Goal: Task Accomplishment & Management: Manage account settings

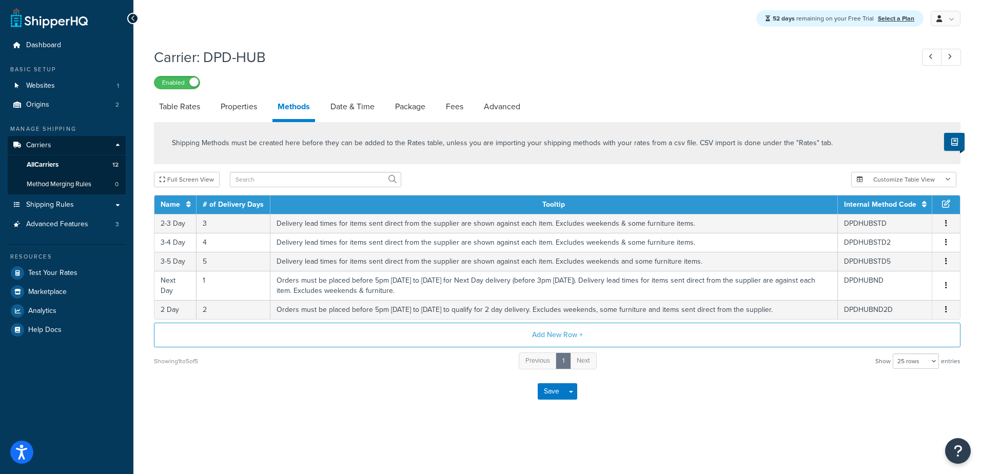
select select "25"
click at [43, 148] on span "Carriers" at bounding box center [38, 145] width 25 height 9
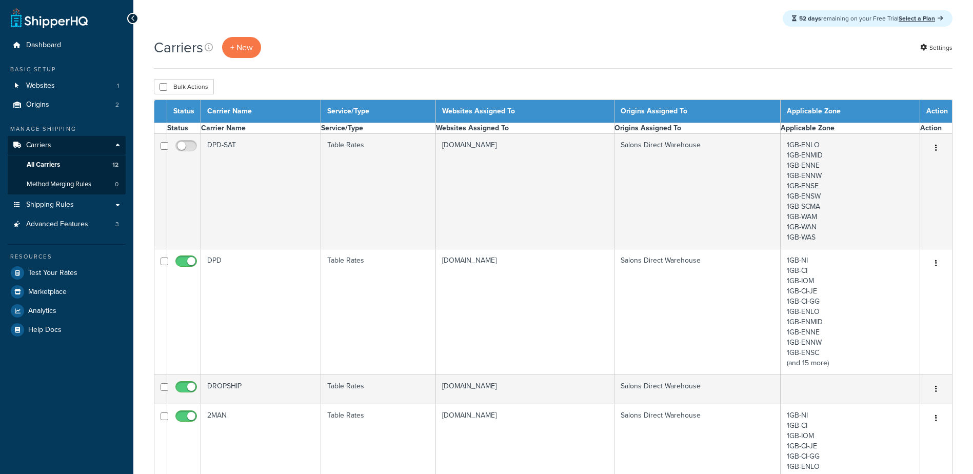
select select "15"
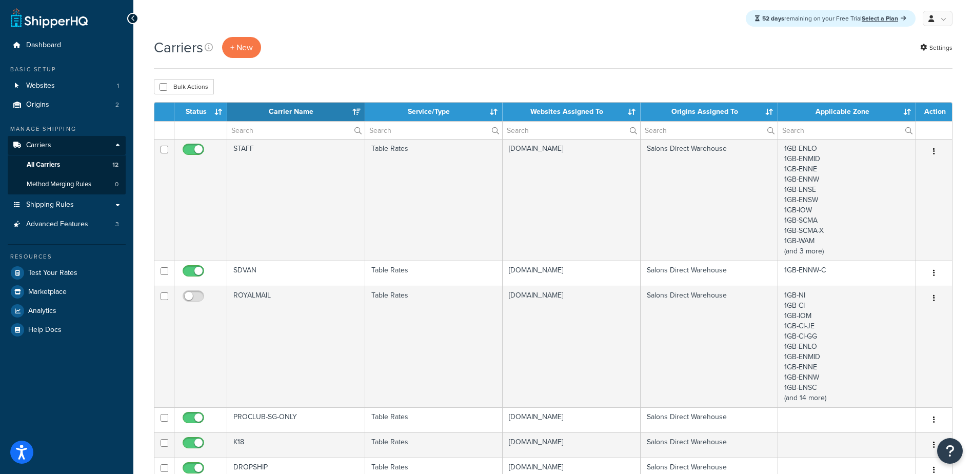
click at [355, 106] on th "Carrier Name" at bounding box center [296, 112] width 138 height 18
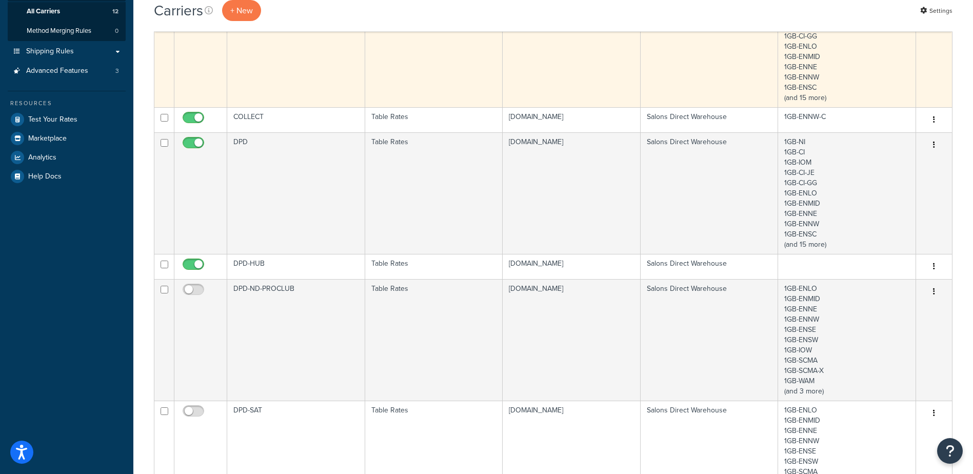
scroll to position [154, 0]
click at [282, 188] on td "DPD" at bounding box center [296, 193] width 138 height 122
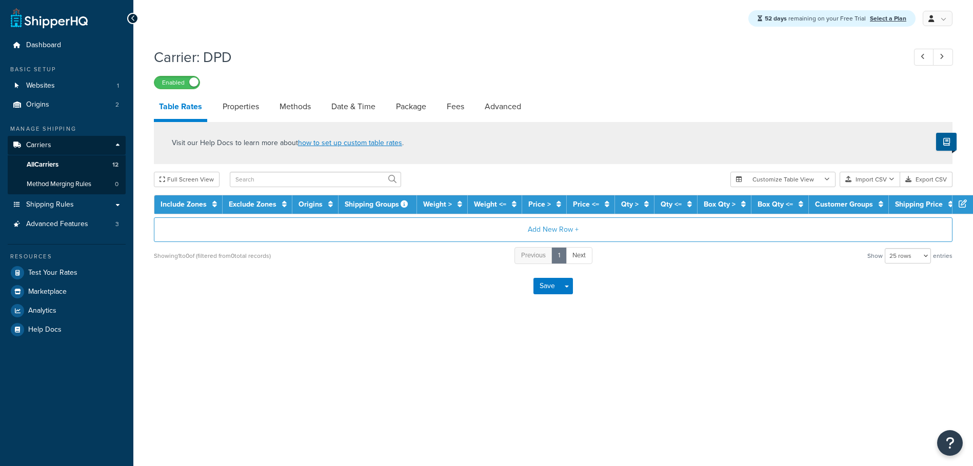
select select "25"
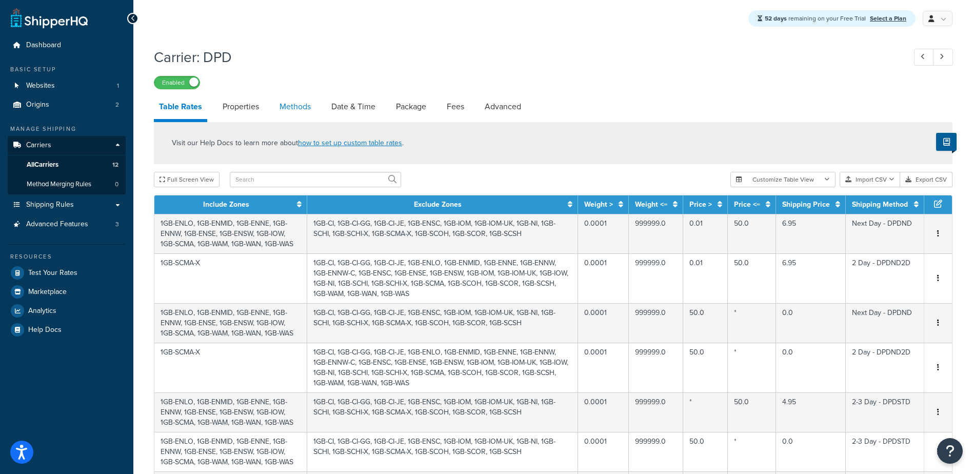
click at [299, 112] on link "Methods" at bounding box center [295, 106] width 42 height 25
select select "25"
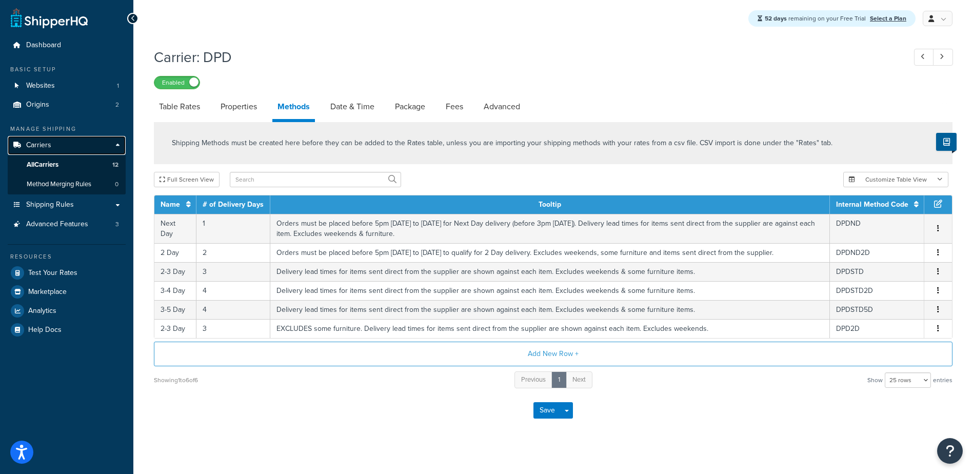
click at [46, 144] on span "Carriers" at bounding box center [38, 145] width 25 height 9
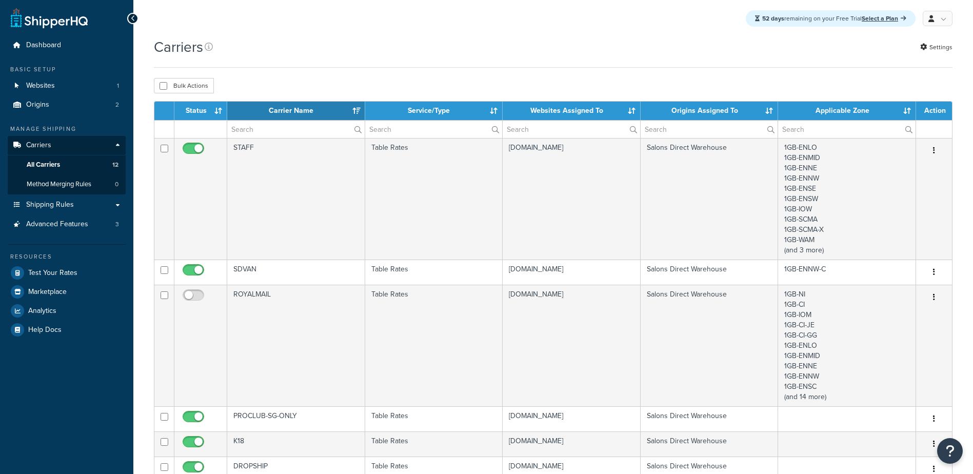
select select "15"
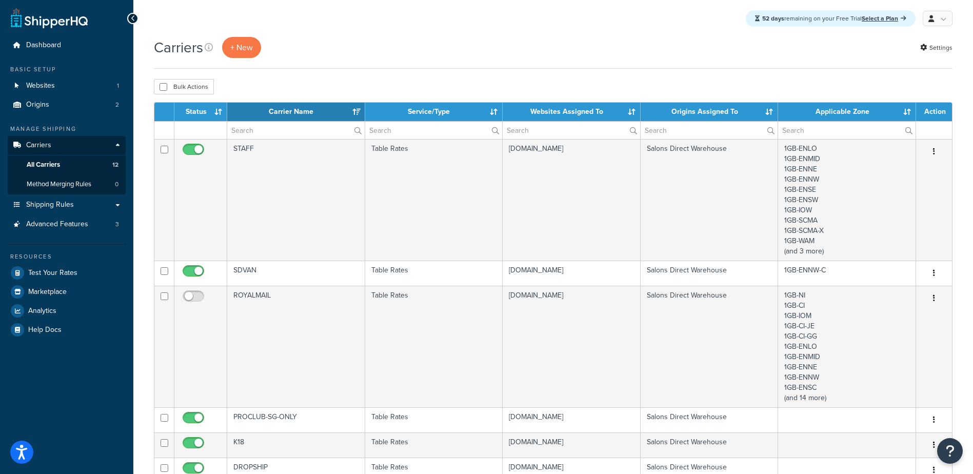
click at [357, 111] on th "Carrier Name" at bounding box center [296, 112] width 138 height 18
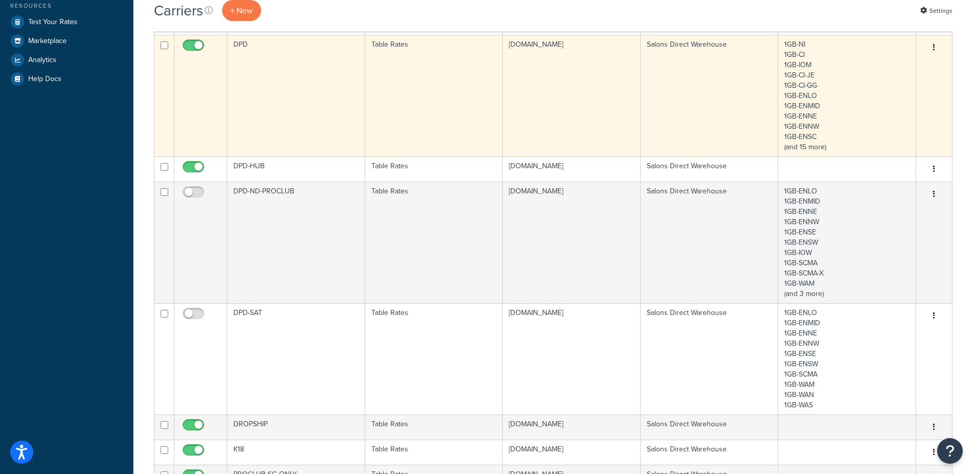
scroll to position [359, 0]
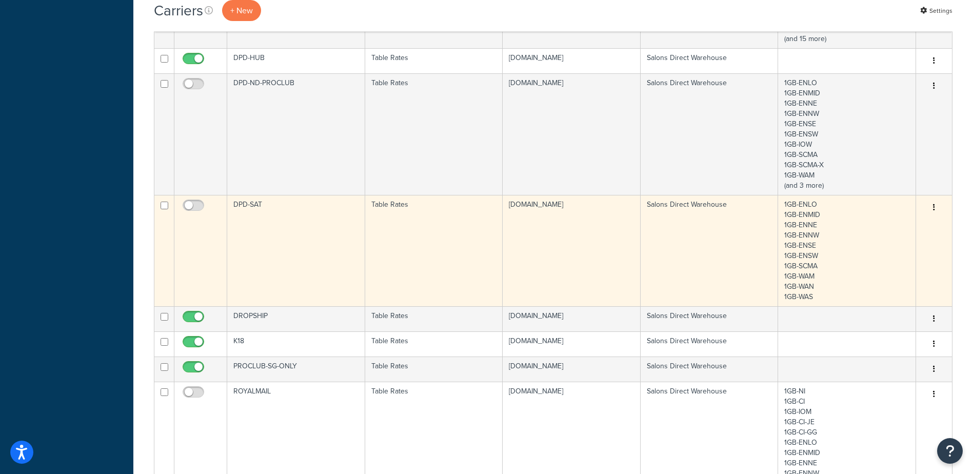
click at [277, 225] on td "DPD-SAT" at bounding box center [296, 250] width 138 height 111
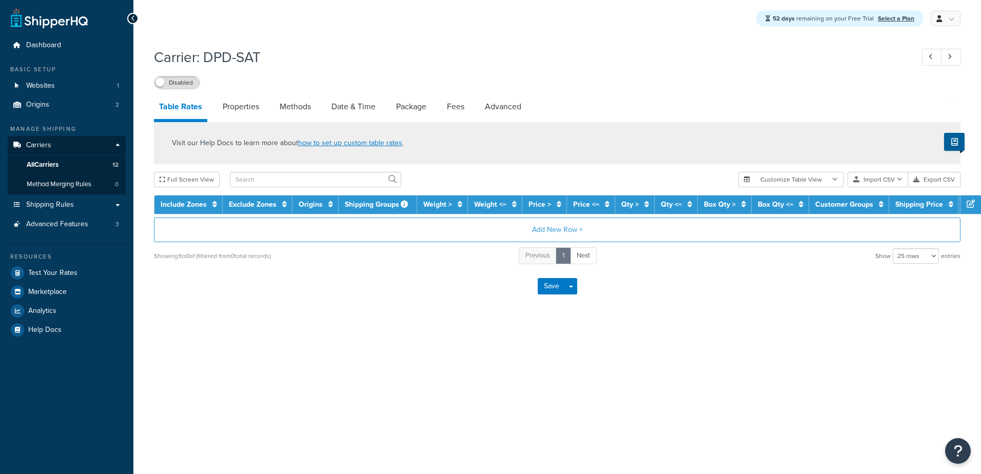
select select "25"
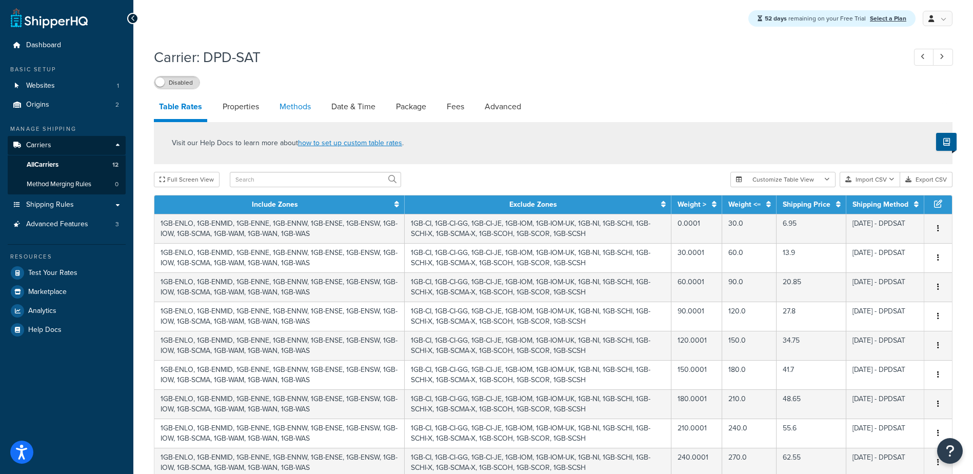
click at [290, 107] on link "Methods" at bounding box center [295, 106] width 42 height 25
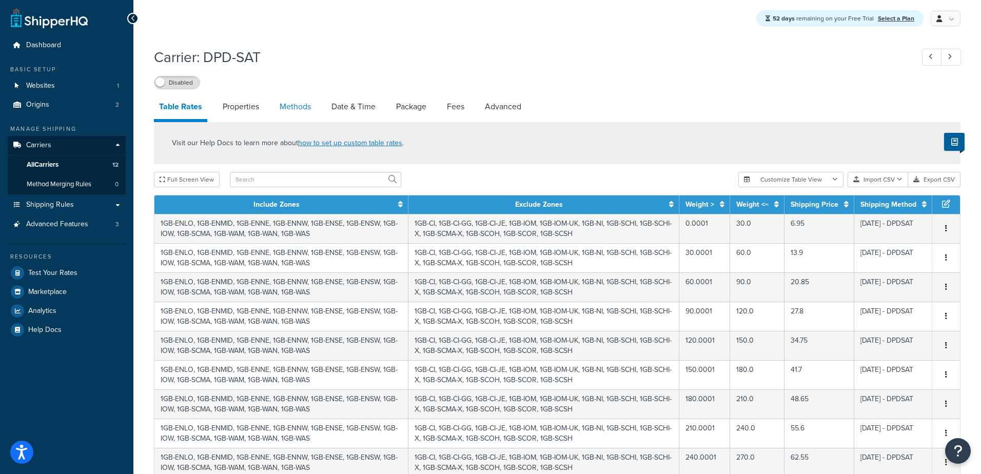
select select "25"
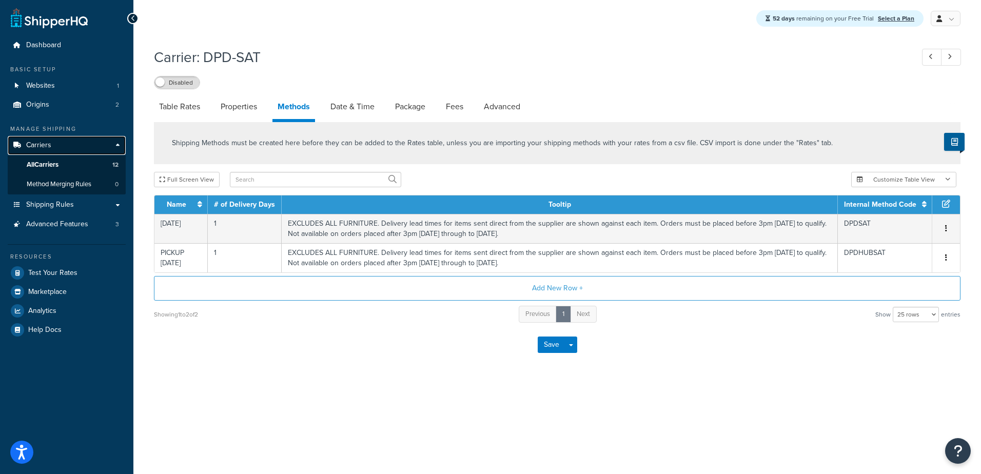
click at [47, 144] on span "Carriers" at bounding box center [38, 145] width 25 height 9
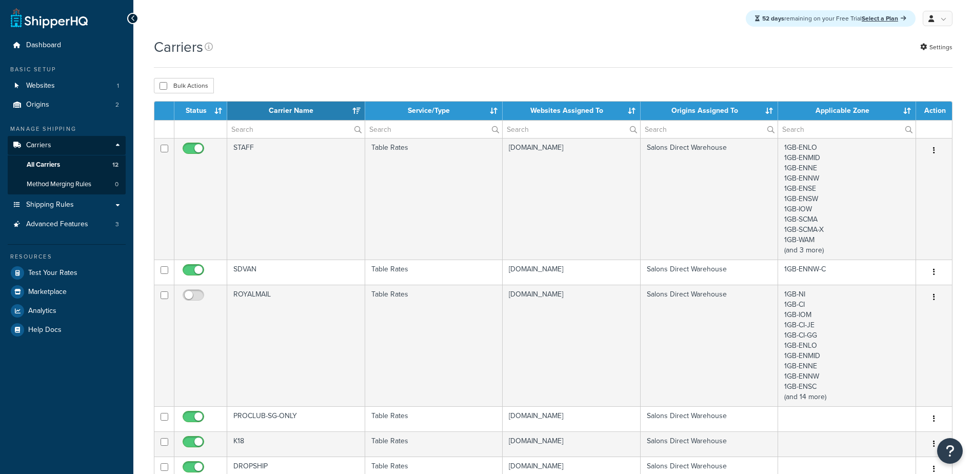
select select "15"
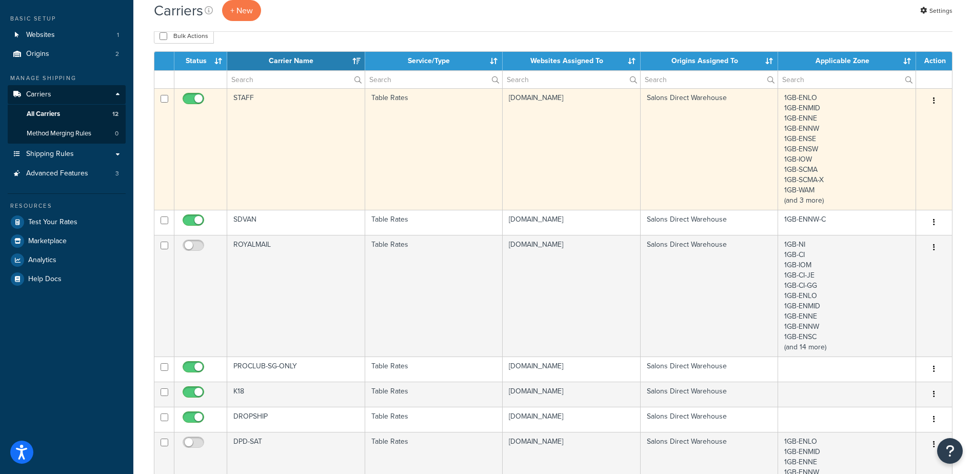
scroll to position [51, 0]
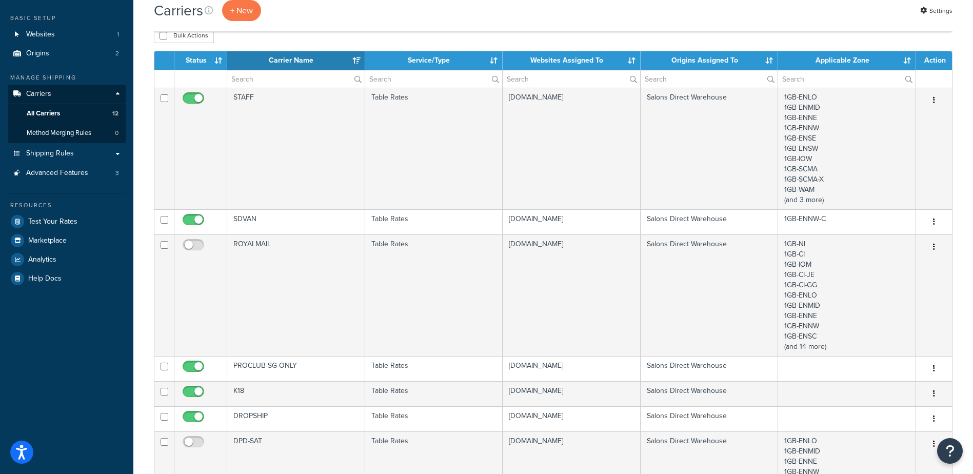
click at [354, 60] on th "Carrier Name" at bounding box center [296, 60] width 138 height 18
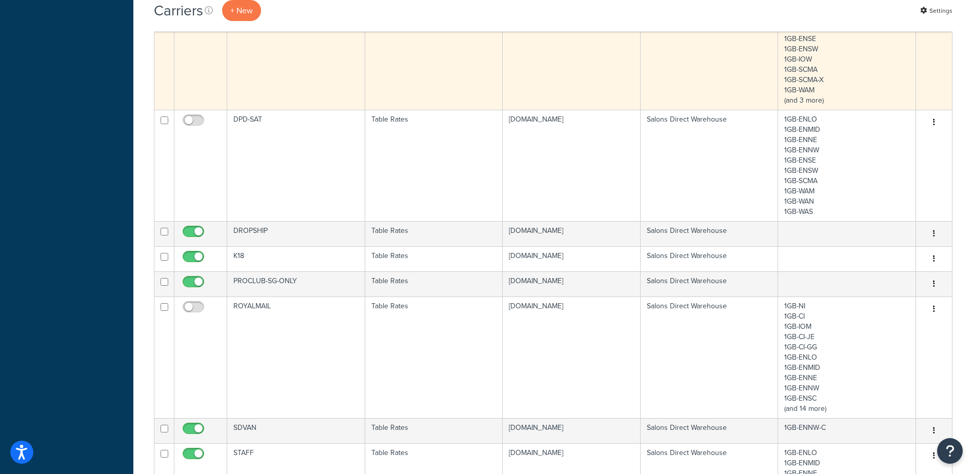
scroll to position [462, 0]
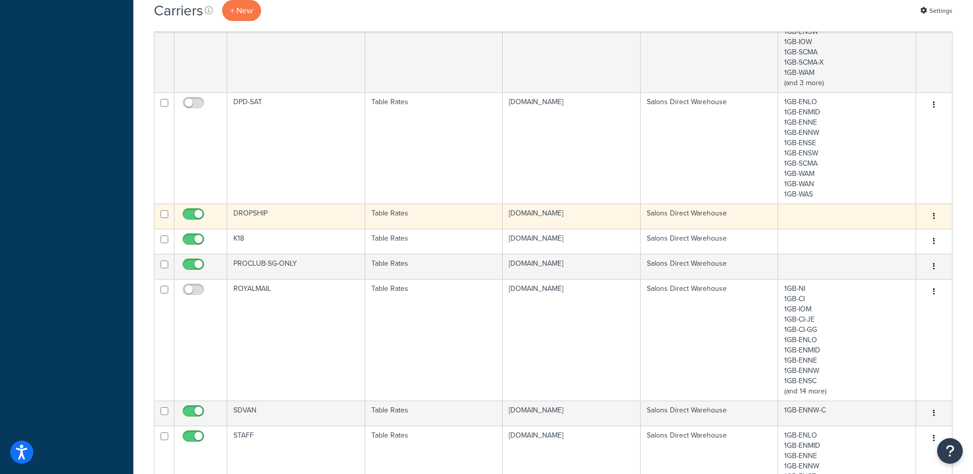
click at [341, 212] on td "DROPSHIP" at bounding box center [296, 216] width 138 height 25
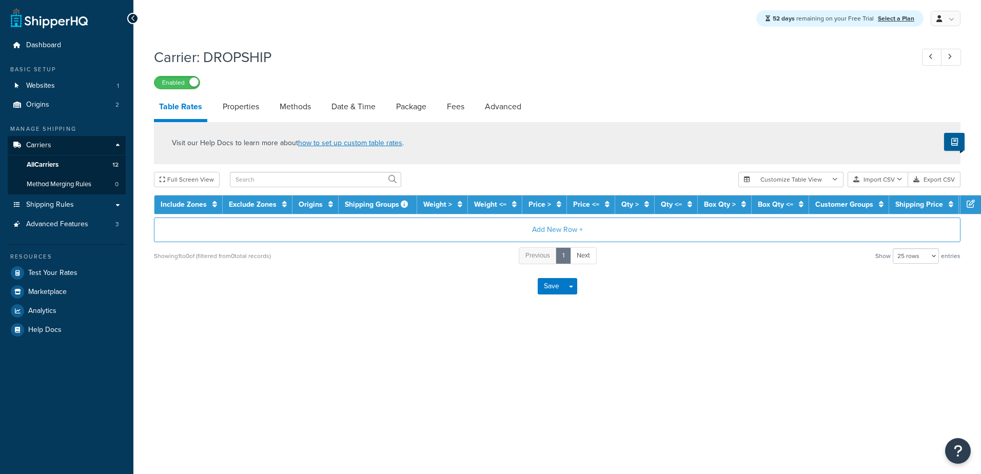
select select "25"
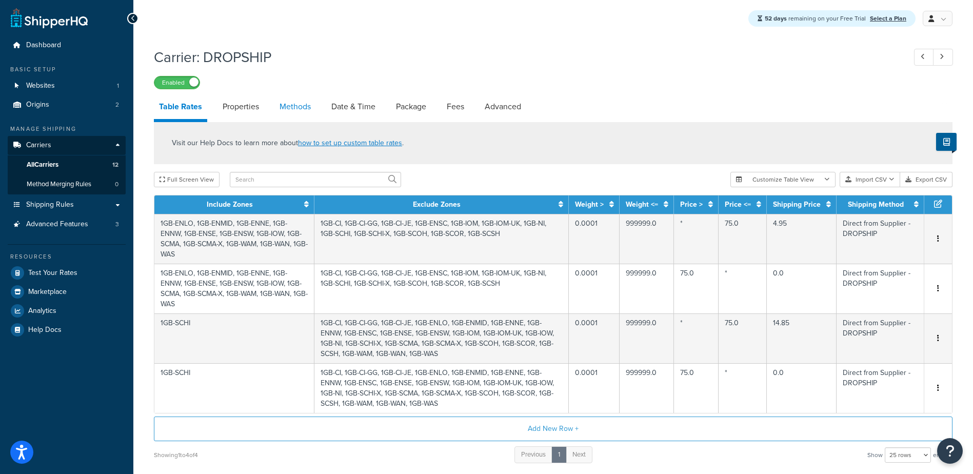
click at [295, 108] on link "Methods" at bounding box center [295, 106] width 42 height 25
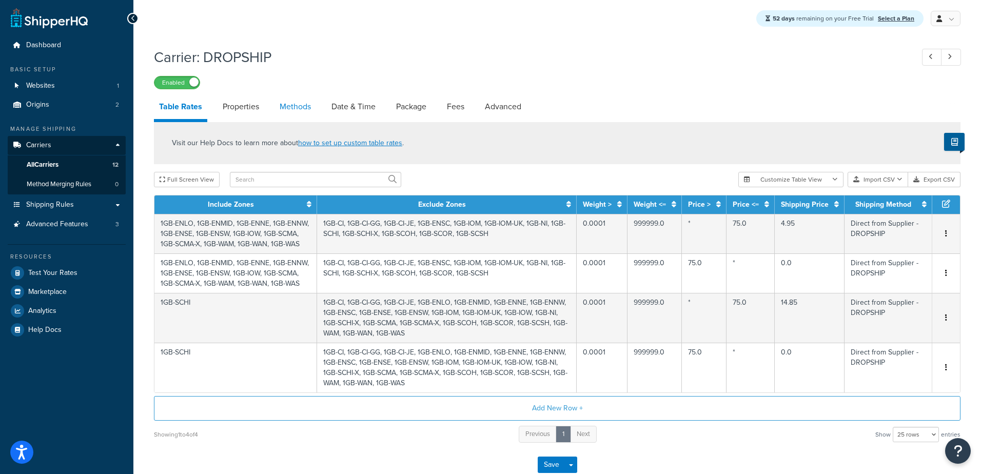
select select "25"
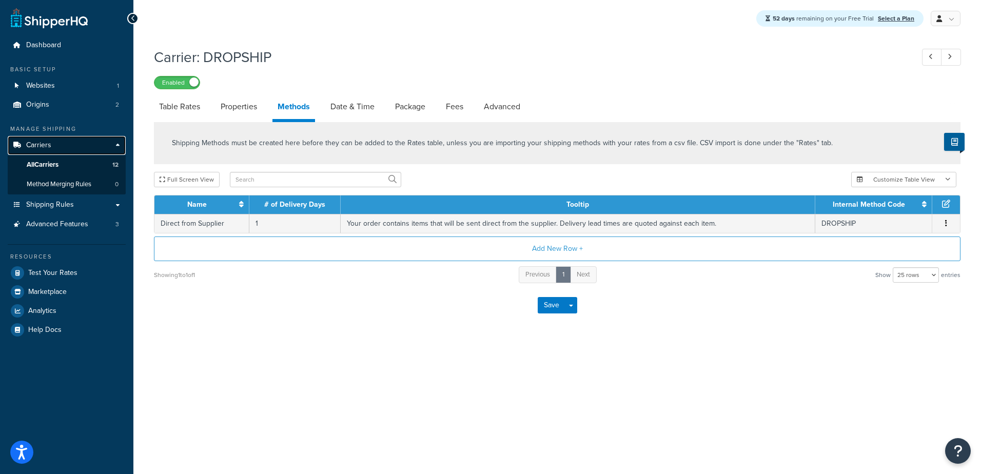
click at [27, 143] on span "Carriers" at bounding box center [38, 145] width 25 height 9
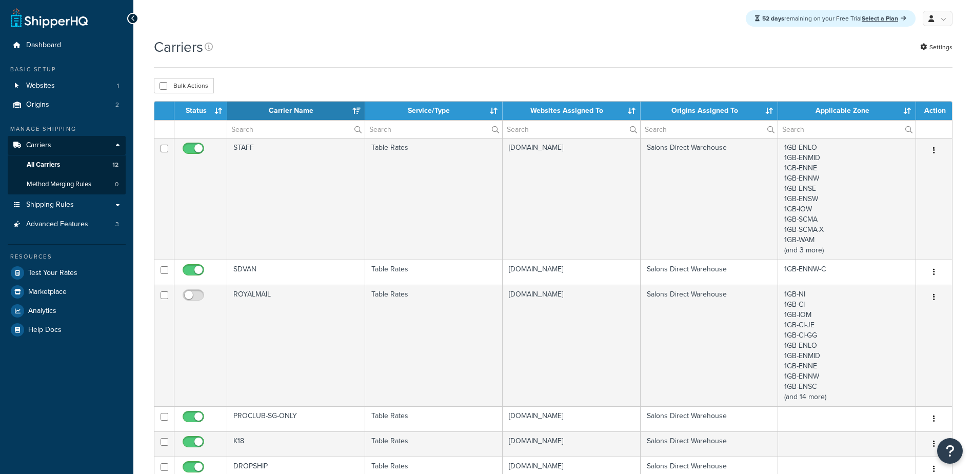
select select "15"
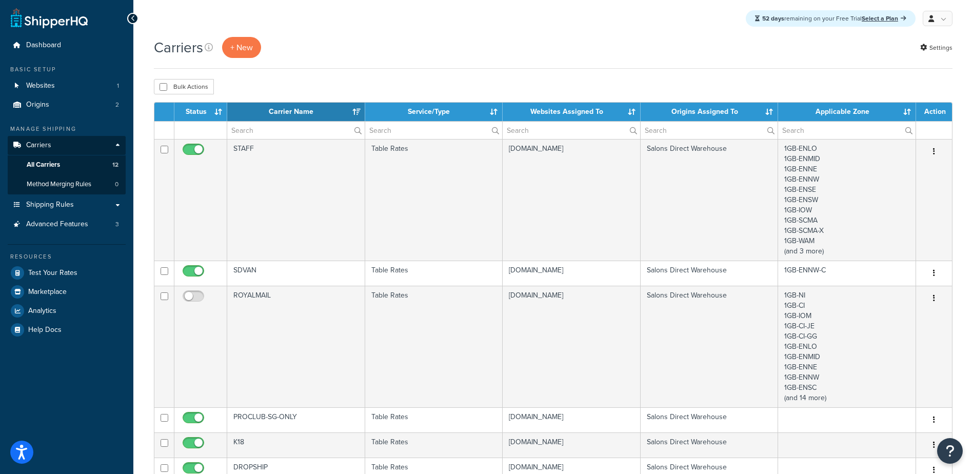
click at [354, 104] on th "Carrier Name" at bounding box center [296, 112] width 138 height 18
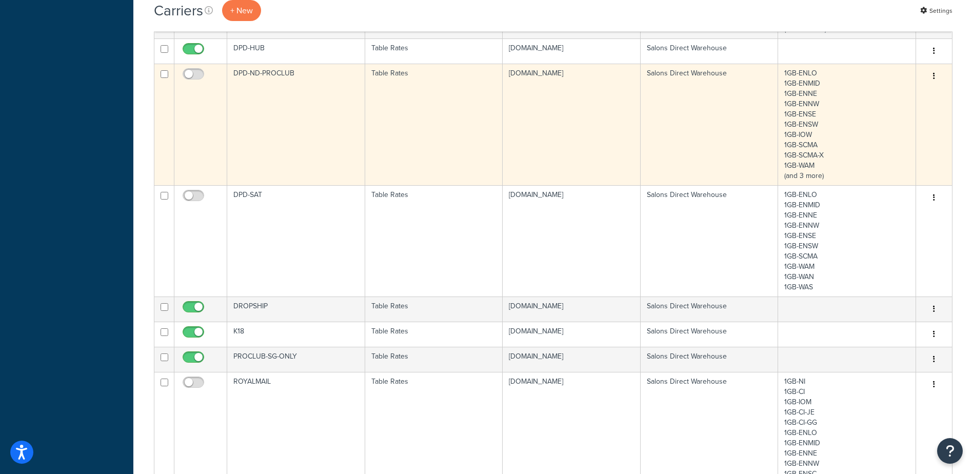
scroll to position [564, 0]
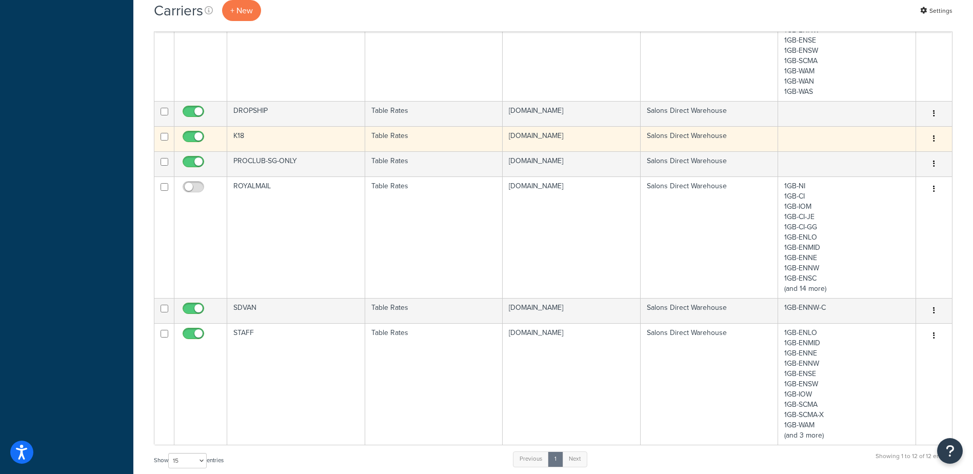
click at [283, 138] on td "K18" at bounding box center [296, 138] width 138 height 25
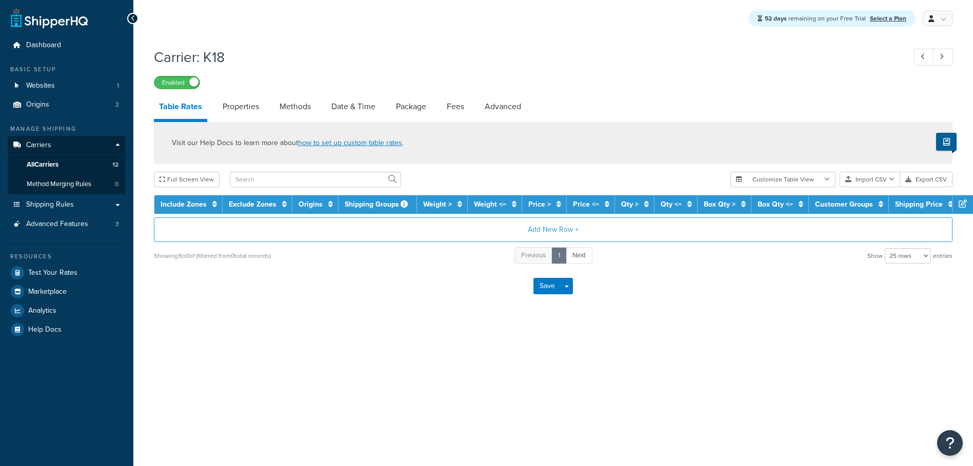
select select "25"
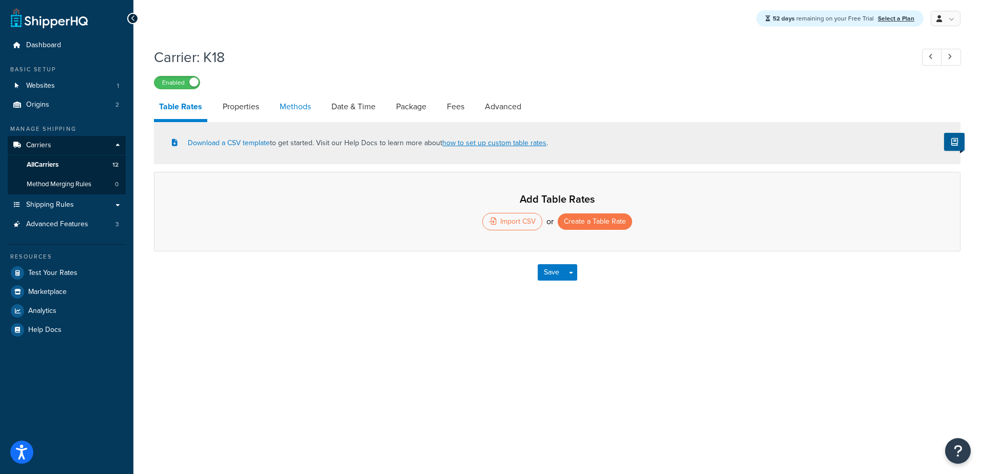
click at [292, 108] on link "Methods" at bounding box center [295, 106] width 42 height 25
select select "25"
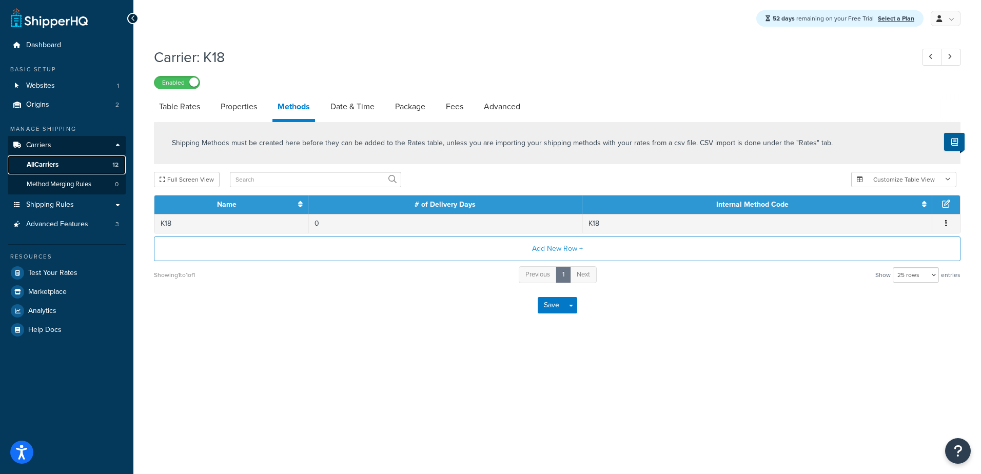
click at [48, 164] on span "All Carriers" at bounding box center [43, 165] width 32 height 9
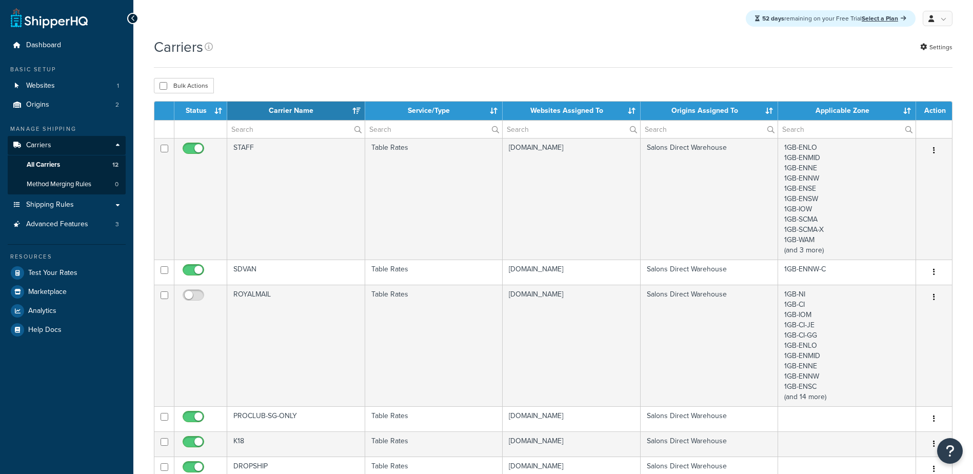
select select "15"
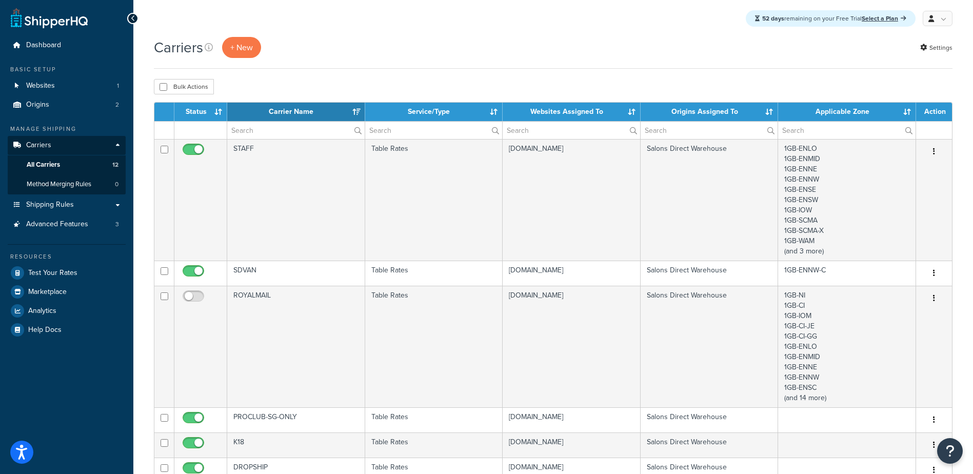
click at [355, 113] on th "Carrier Name" at bounding box center [296, 112] width 138 height 18
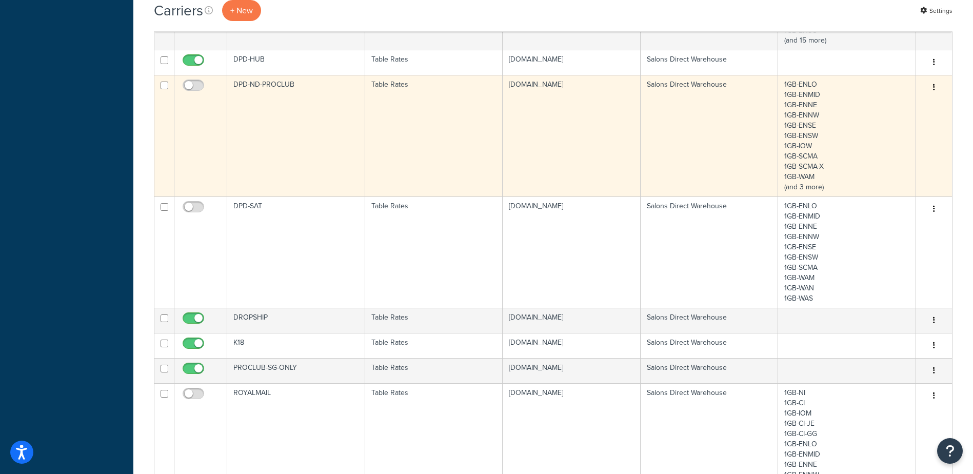
scroll to position [513, 0]
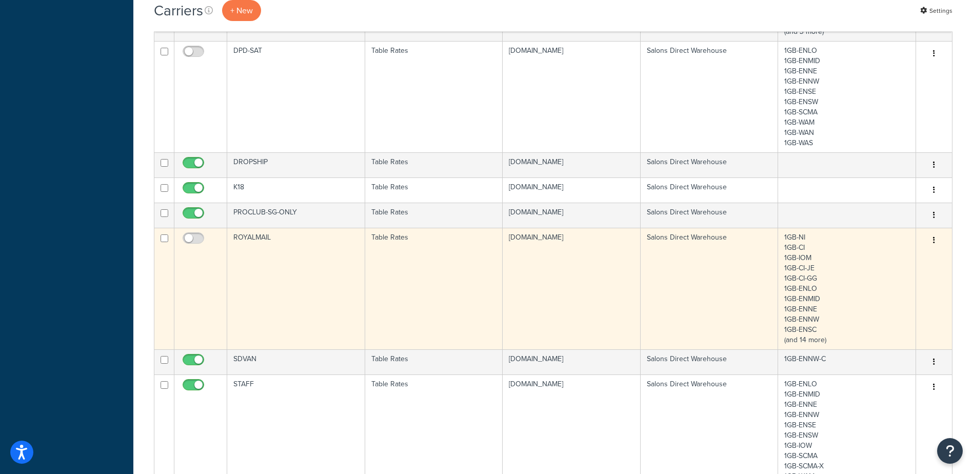
click at [293, 245] on td "ROYALMAIL" at bounding box center [296, 289] width 138 height 122
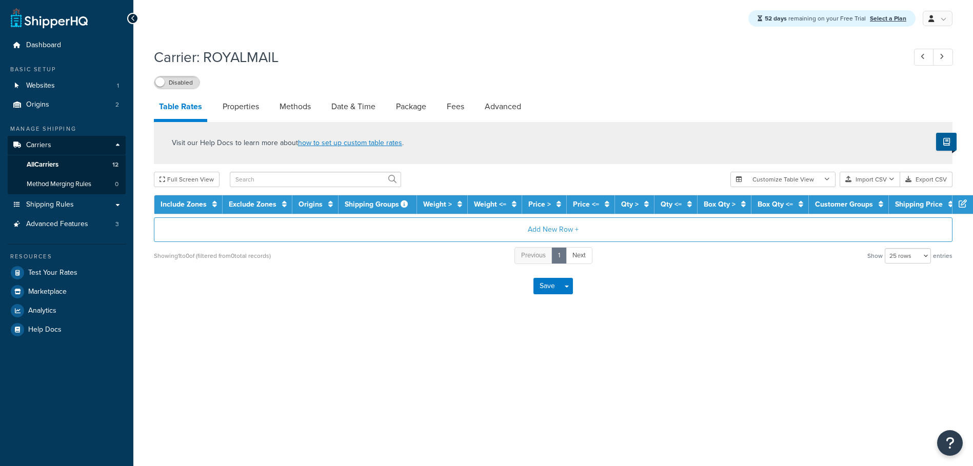
select select "25"
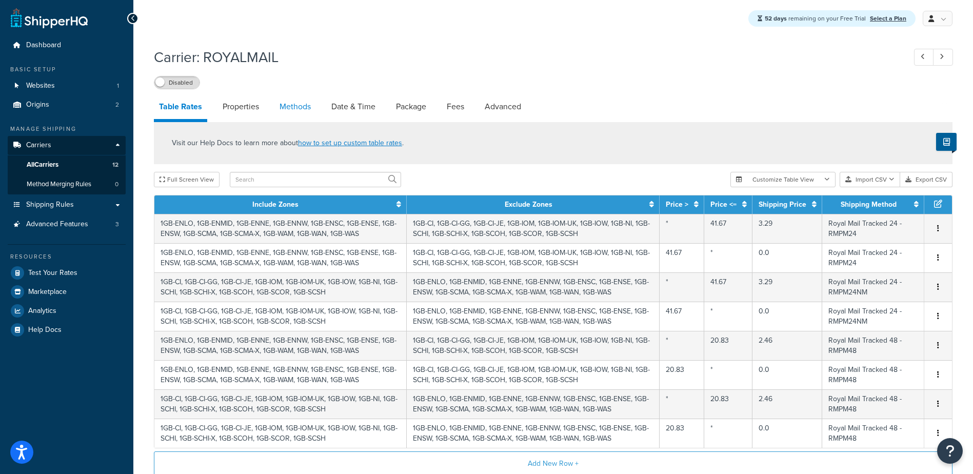
click at [302, 108] on link "Methods" at bounding box center [295, 106] width 42 height 25
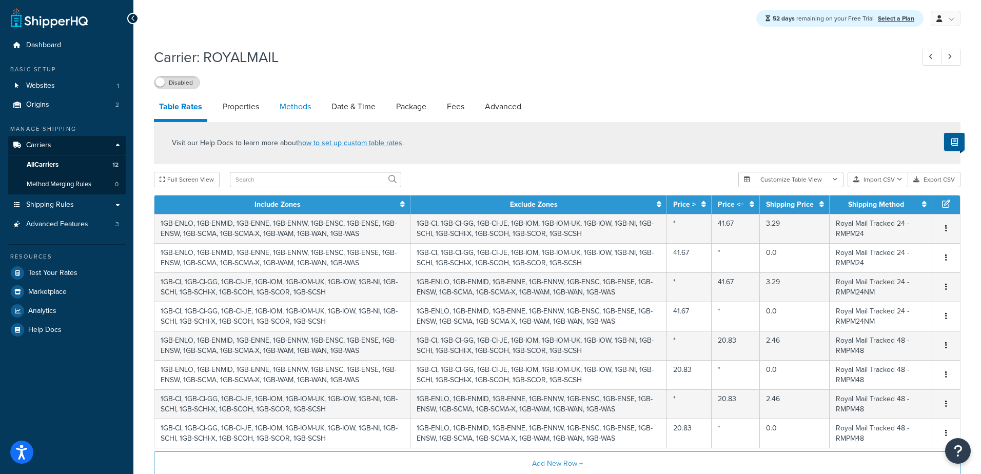
select select "25"
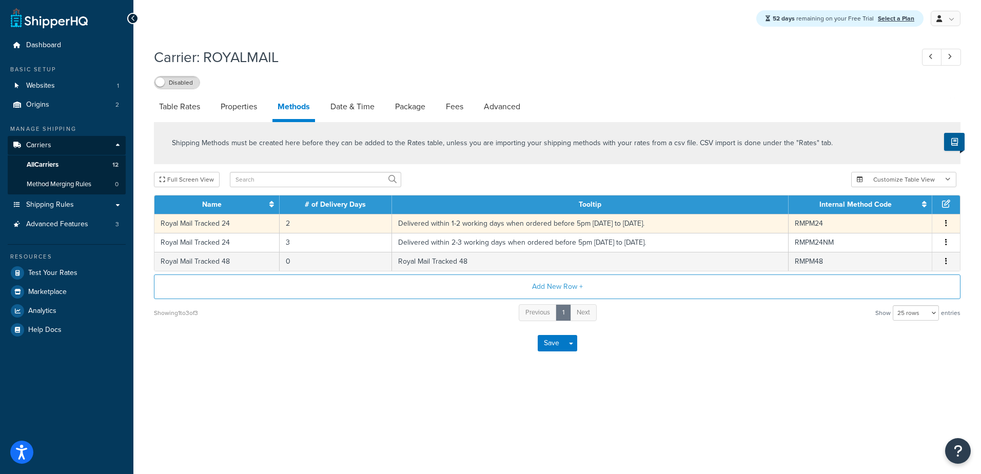
click at [460, 224] on td "Delivered within 1-2 working days when ordered before 5pm Monday to Thursday." at bounding box center [590, 223] width 397 height 19
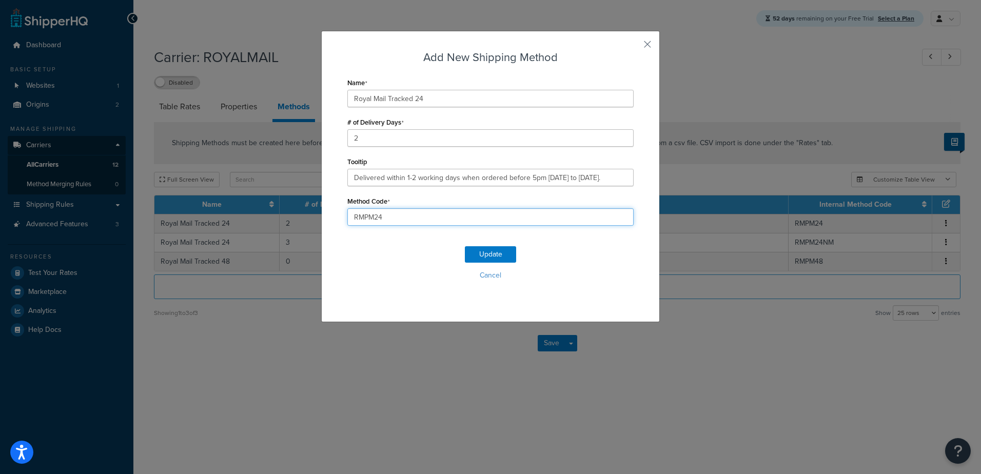
click at [362, 217] on input "RMPM24" at bounding box center [490, 216] width 286 height 17
type input "RMSD24"
click at [476, 253] on button "Update" at bounding box center [490, 254] width 51 height 16
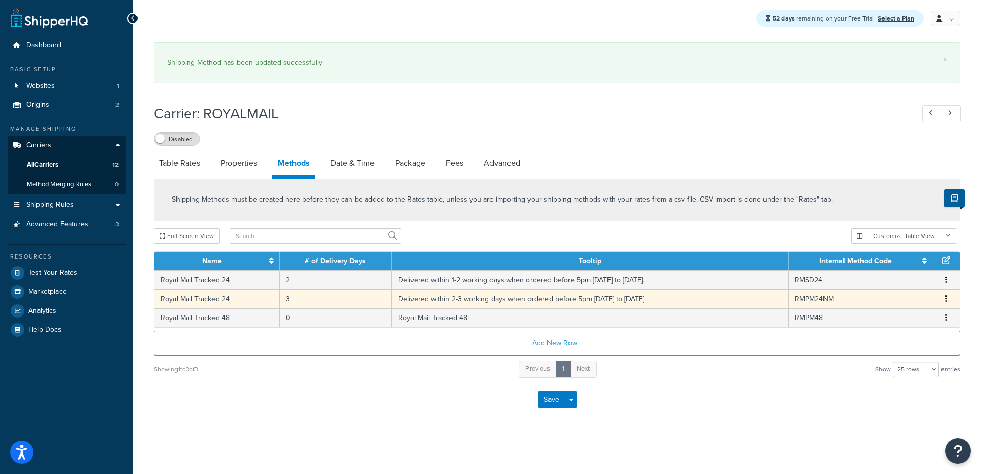
click at [489, 289] on td "Delivered within 2-3 working days when ordered before 5pm Monday to Thursday." at bounding box center [590, 298] width 397 height 19
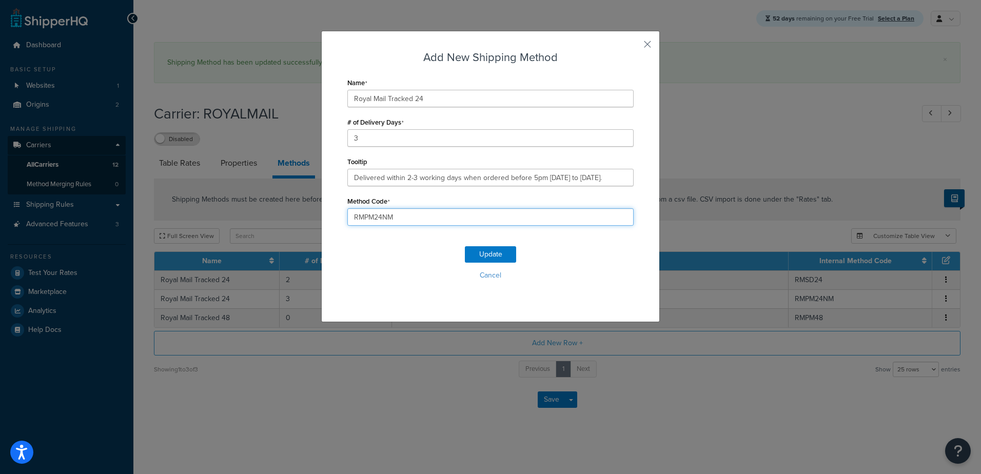
drag, startPoint x: 362, startPoint y: 218, endPoint x: 366, endPoint y: 223, distance: 6.2
click at [363, 220] on input "RMPM24NM" at bounding box center [490, 216] width 286 height 17
type input "RMSD24NM"
click at [490, 253] on button "Update" at bounding box center [490, 254] width 51 height 16
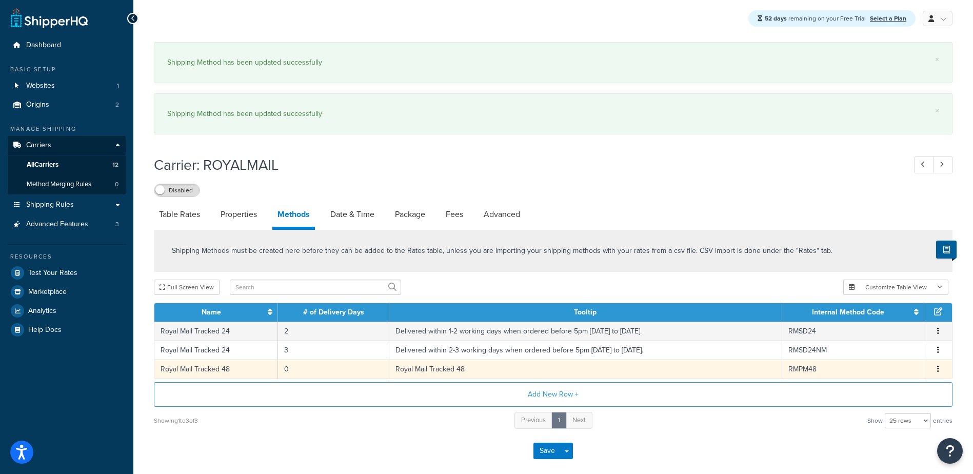
click at [446, 347] on tbody "Royal Mail Tracked 24 2 Delivered within 1-2 working days when ordered before 5…" at bounding box center [553, 350] width 798 height 57
click at [443, 367] on td "Royal Mail Tracked 48" at bounding box center [585, 369] width 393 height 19
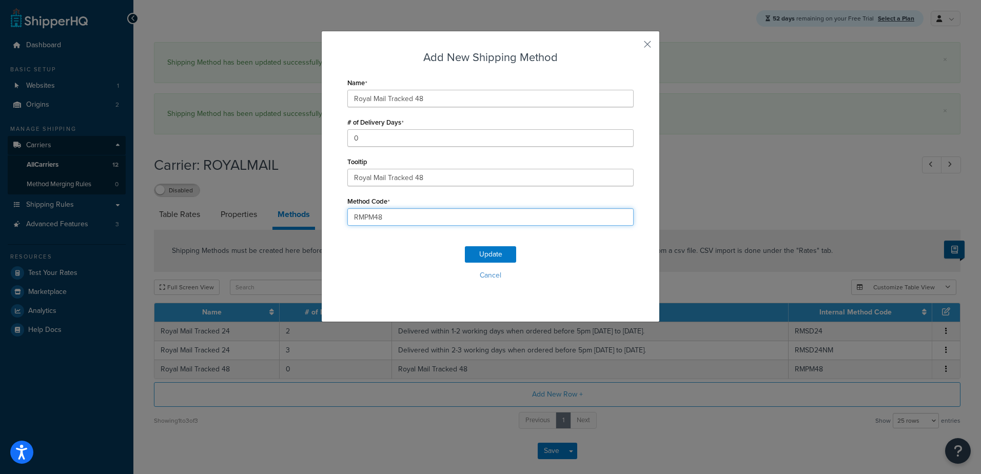
click at [362, 218] on input "RMPM48" at bounding box center [490, 216] width 286 height 17
type input "RMSD48"
click at [505, 254] on button "Update" at bounding box center [490, 254] width 51 height 16
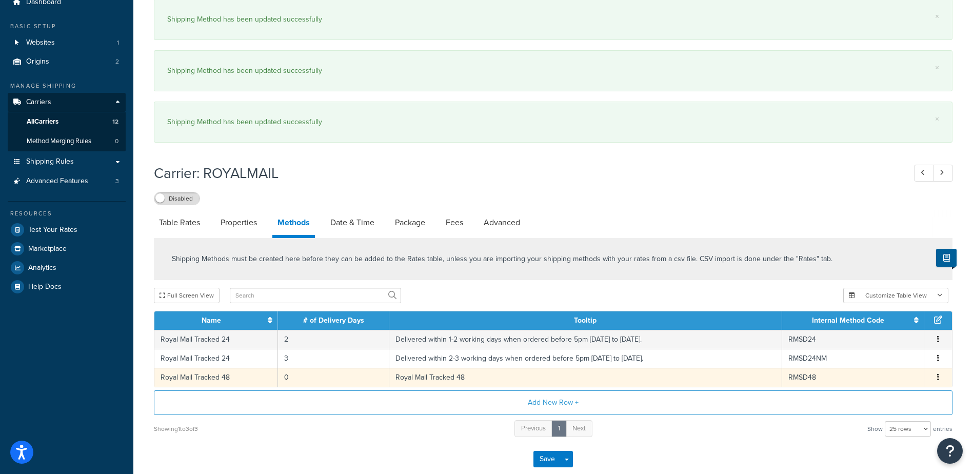
scroll to position [102, 0]
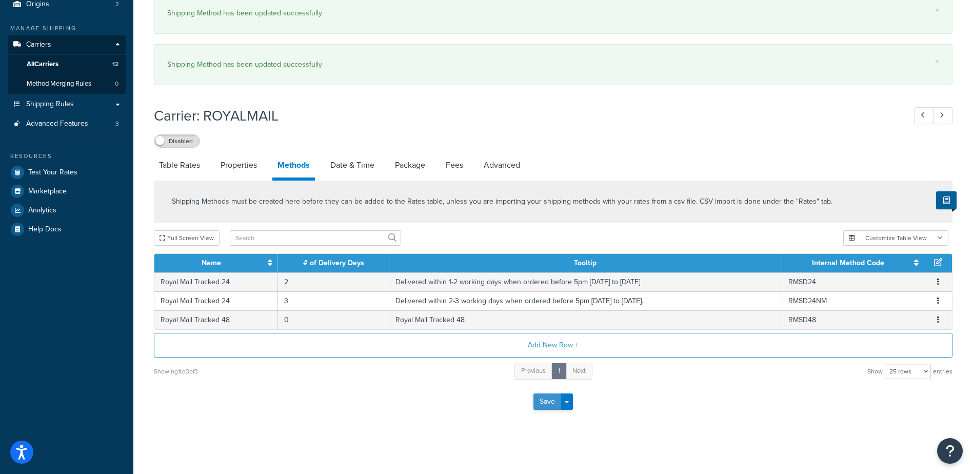
click at [551, 407] on button "Save" at bounding box center [548, 401] width 28 height 16
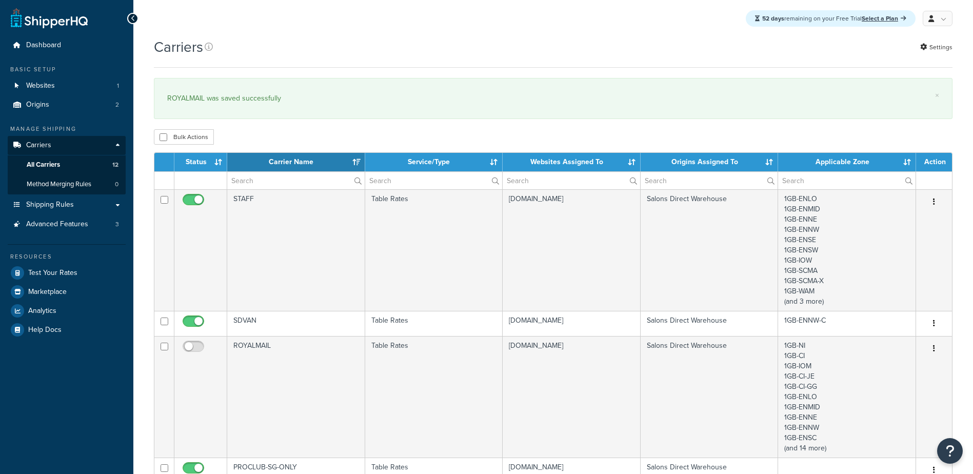
select select "15"
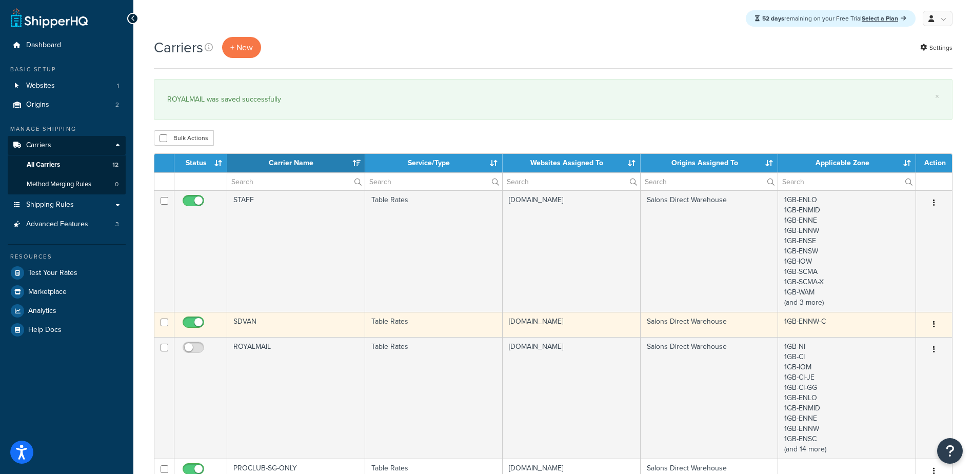
click at [298, 322] on td "SDVAN" at bounding box center [296, 324] width 138 height 25
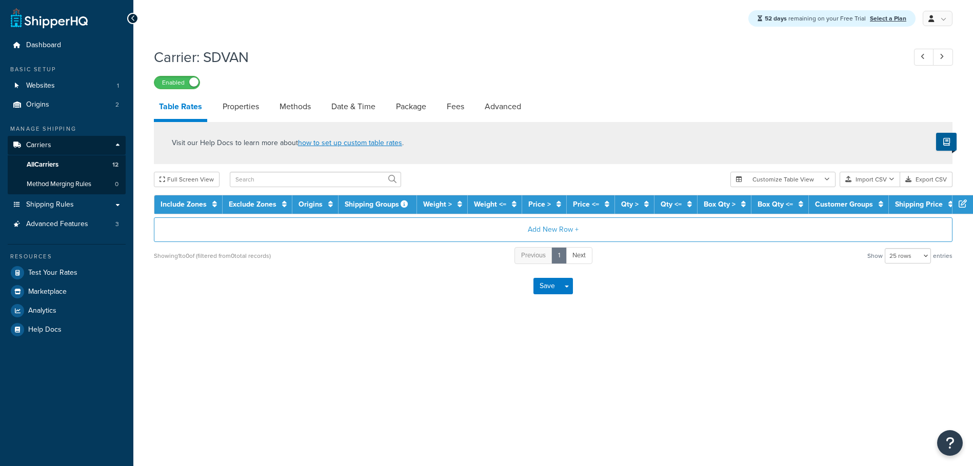
select select "25"
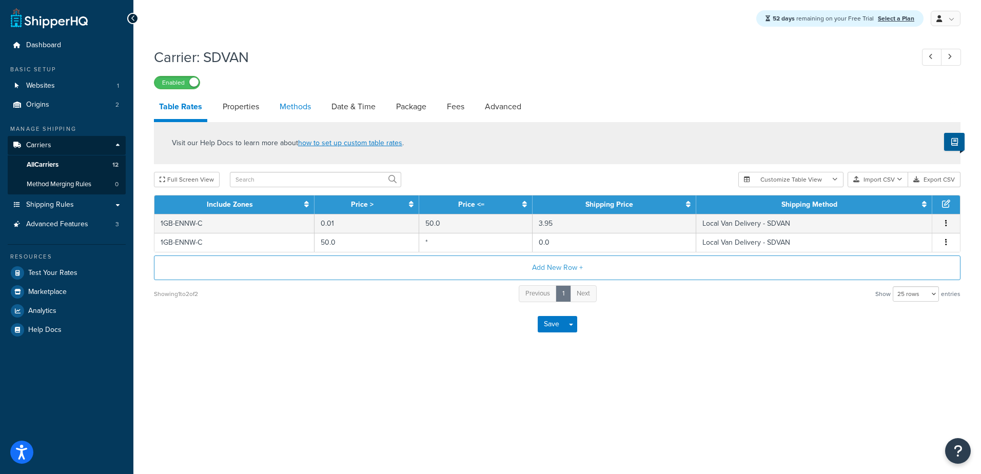
click at [299, 105] on link "Methods" at bounding box center [295, 106] width 42 height 25
select select "25"
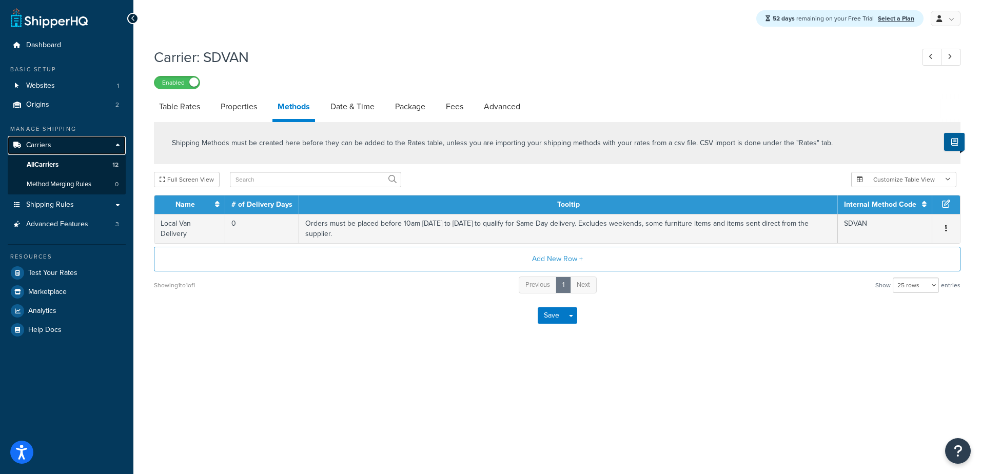
click at [43, 143] on span "Carriers" at bounding box center [38, 145] width 25 height 9
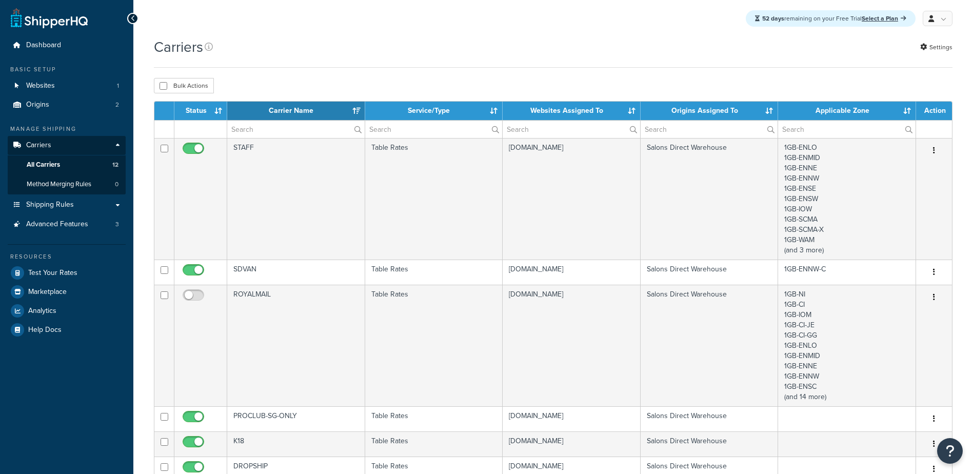
select select "15"
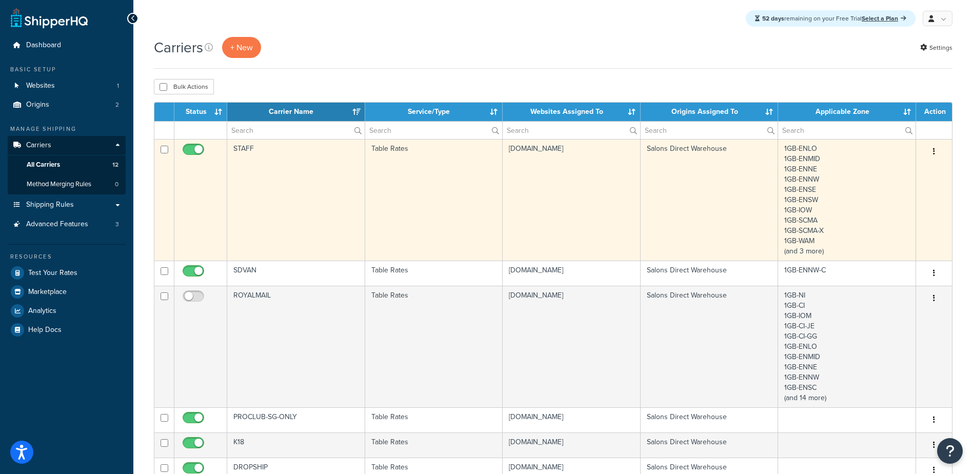
click at [294, 190] on td "STAFF" at bounding box center [296, 200] width 138 height 122
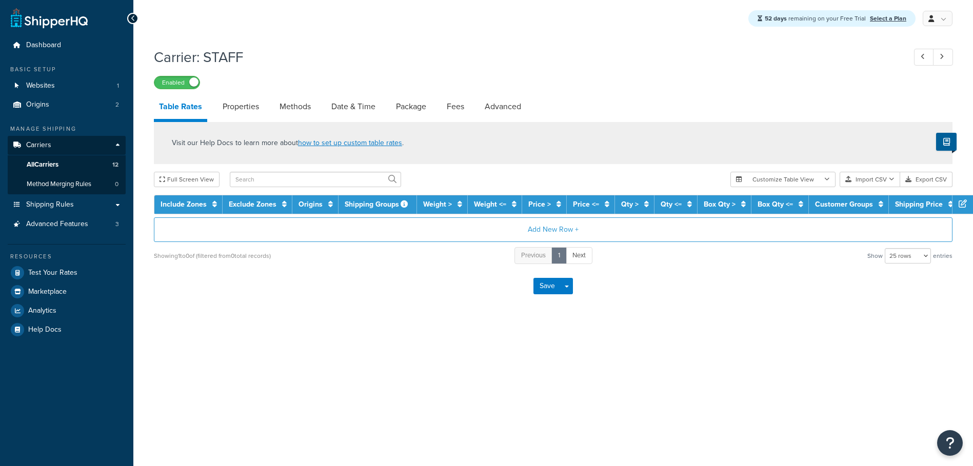
select select "25"
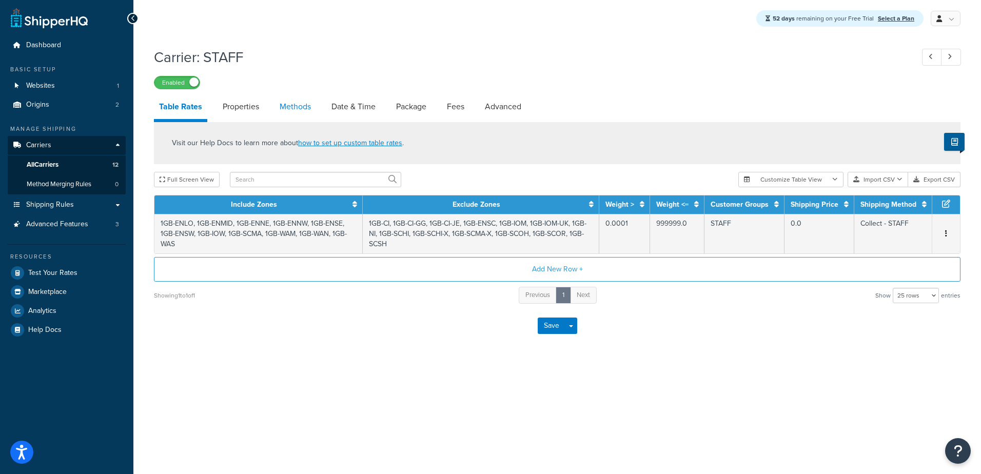
click at [301, 105] on link "Methods" at bounding box center [295, 106] width 42 height 25
select select "25"
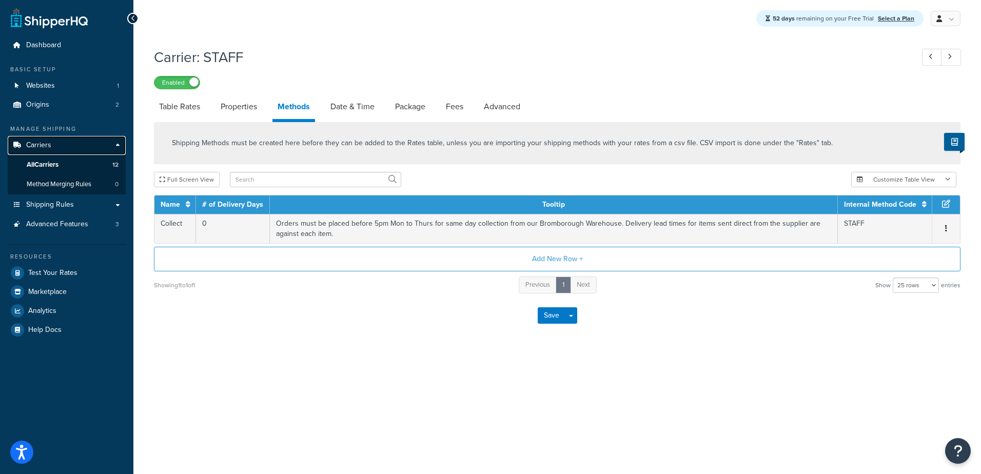
click at [47, 144] on span "Carriers" at bounding box center [38, 145] width 25 height 9
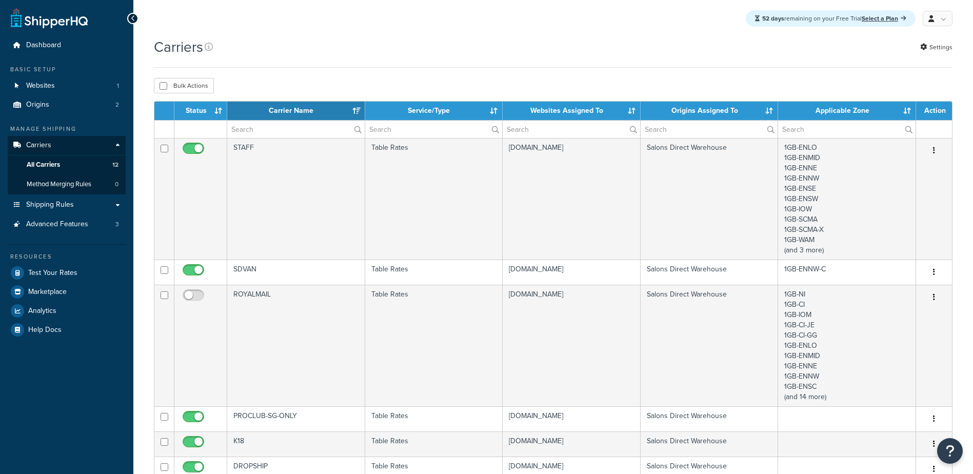
select select "15"
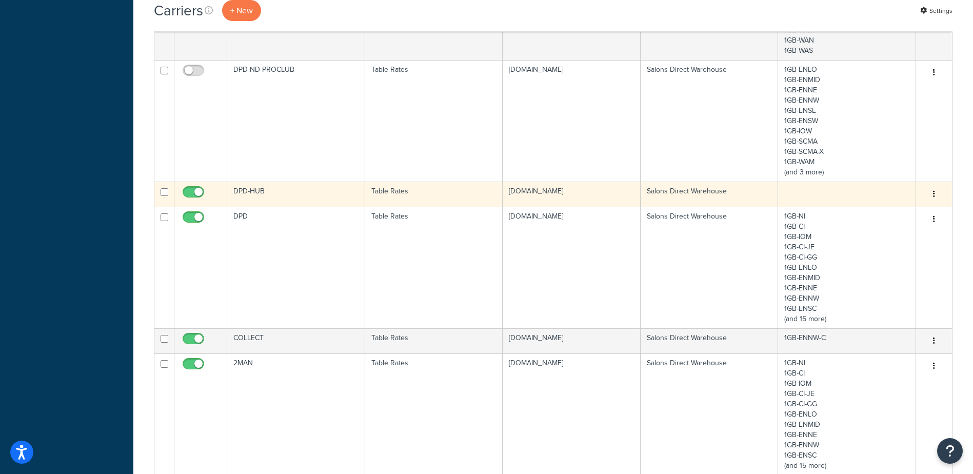
scroll to position [770, 0]
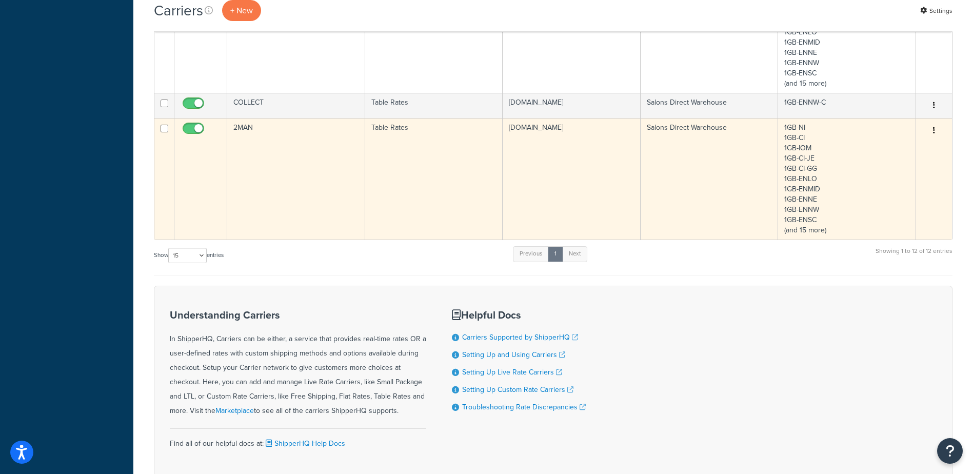
click at [284, 159] on td "2MAN" at bounding box center [296, 179] width 138 height 122
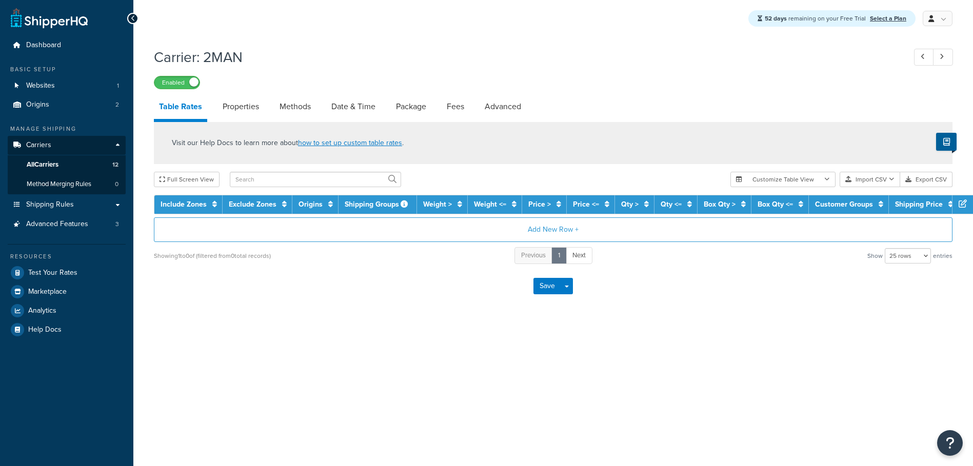
select select "25"
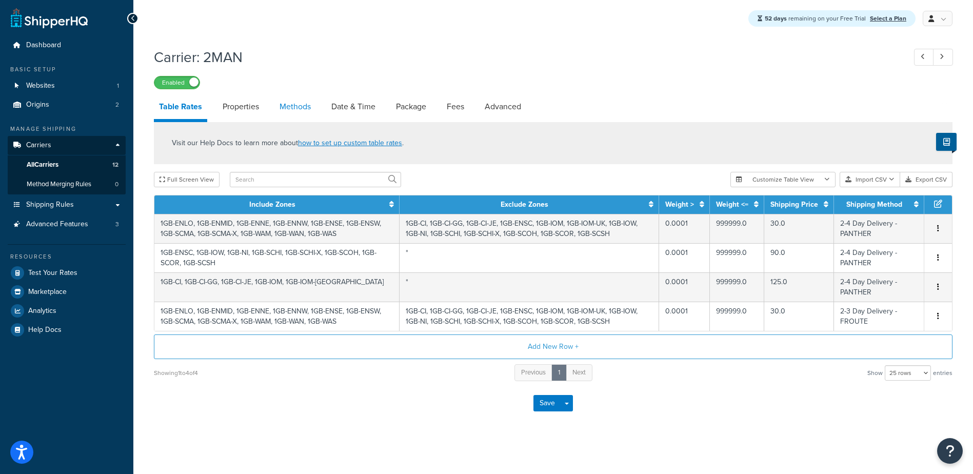
click at [297, 109] on link "Methods" at bounding box center [295, 106] width 42 height 25
select select "25"
